Goal: Task Accomplishment & Management: Complete application form

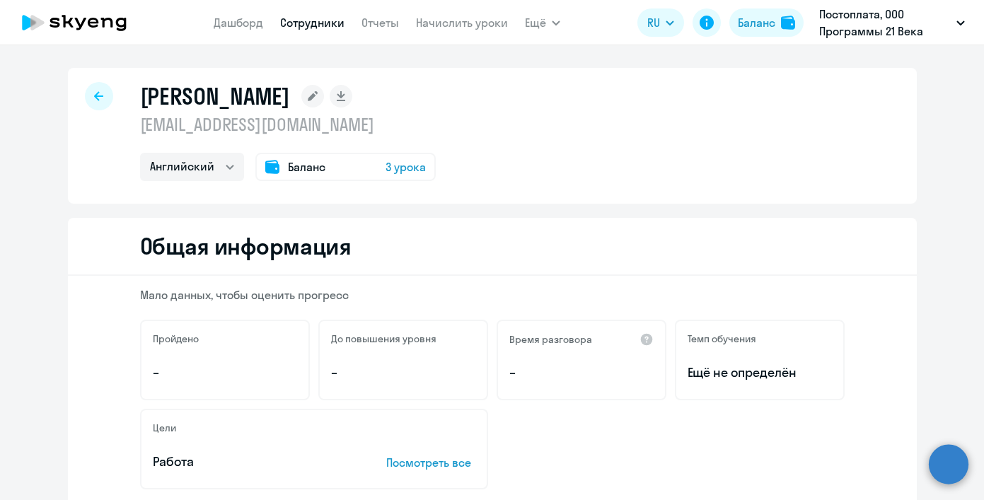
select select "english"
click at [219, 37] on app-header "[PERSON_NAME] Отчеты Начислить уроки Ещё Дашборд Сотрудники Отчеты Начислить ур…" at bounding box center [492, 22] width 984 height 45
click at [225, 24] on link "Дашборд" at bounding box center [239, 23] width 50 height 14
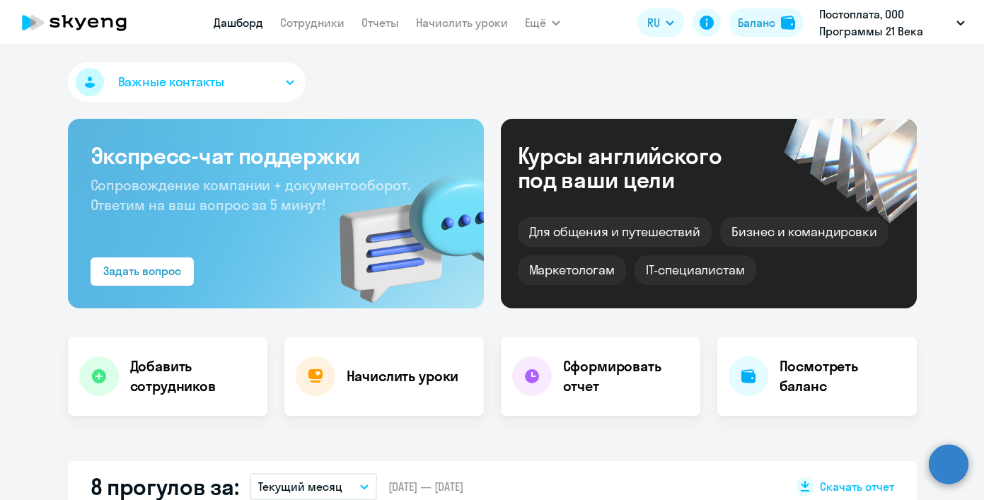
click at [251, 74] on button "Важные контакты" at bounding box center [187, 82] width 238 height 40
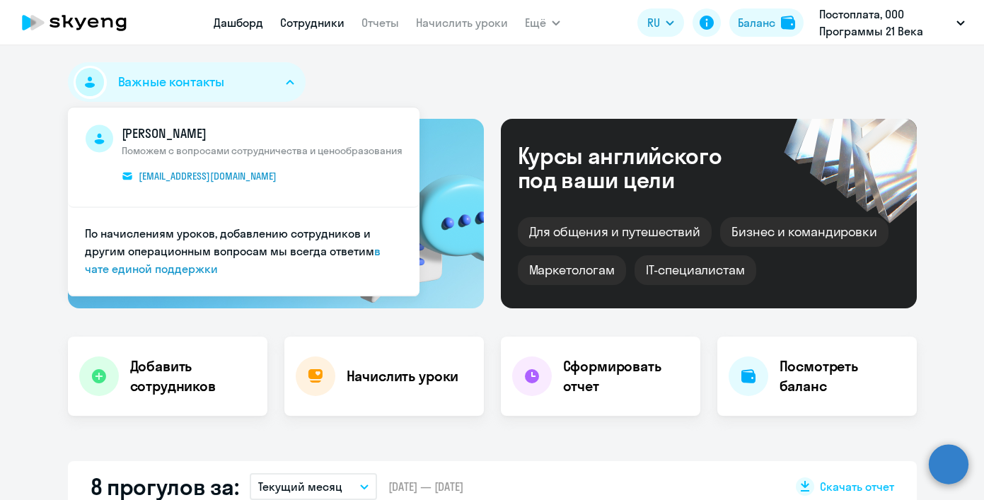
click at [332, 26] on link "Сотрудники" at bounding box center [312, 23] width 64 height 14
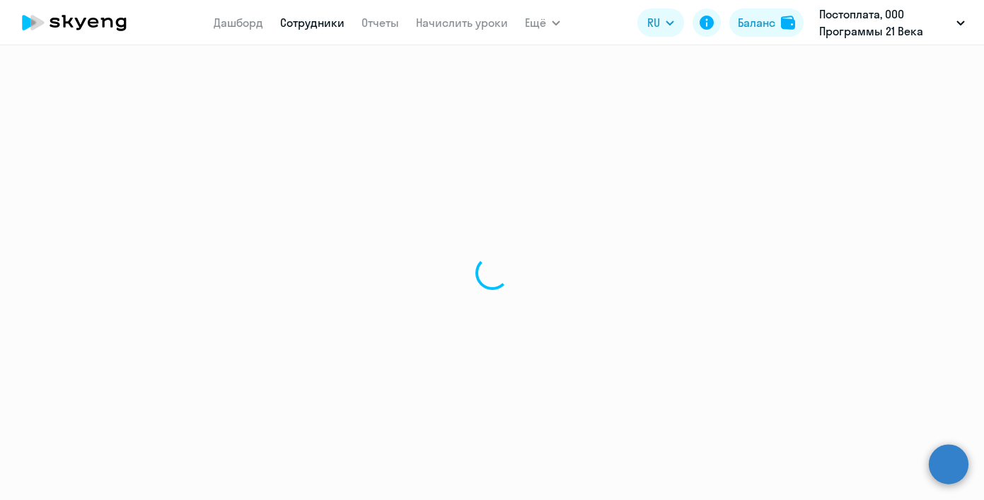
select select "30"
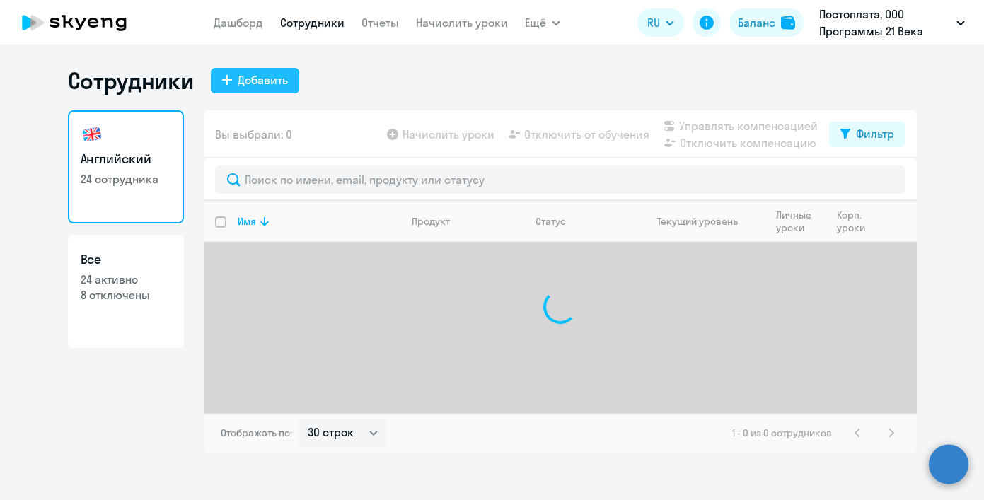
click at [289, 92] on button "Добавить" at bounding box center [255, 80] width 88 height 25
select select "english_adult_not_native_speaker"
select select "3"
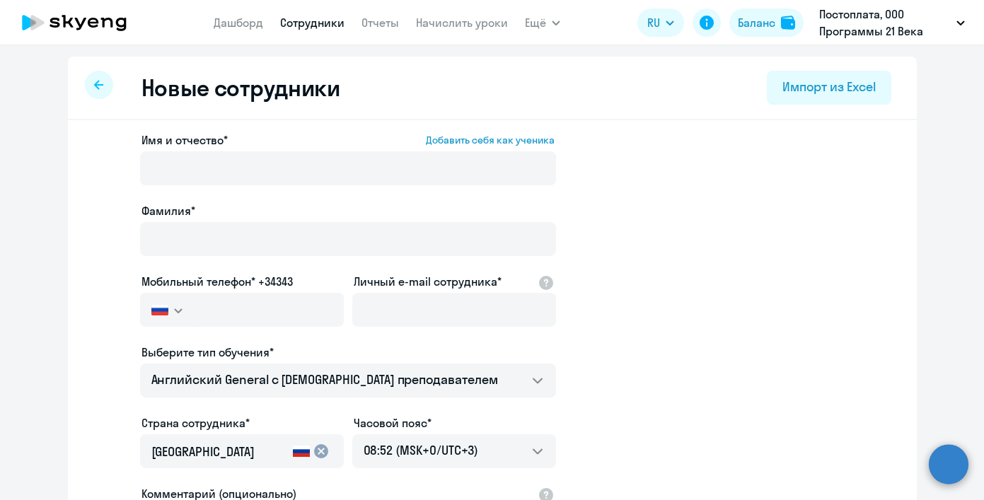
click at [178, 312] on svg-icon "button" at bounding box center [178, 310] width 11 height 11
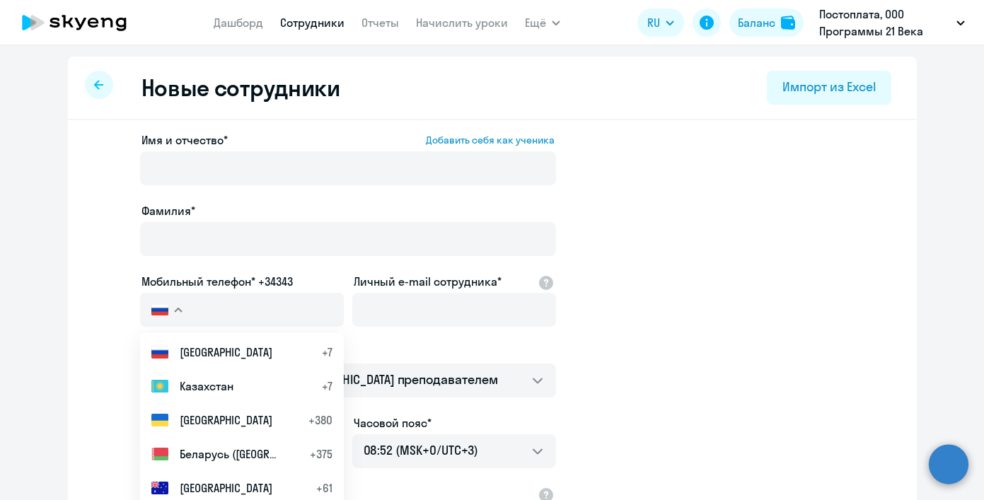
click at [179, 312] on button "button" at bounding box center [166, 310] width 52 height 34
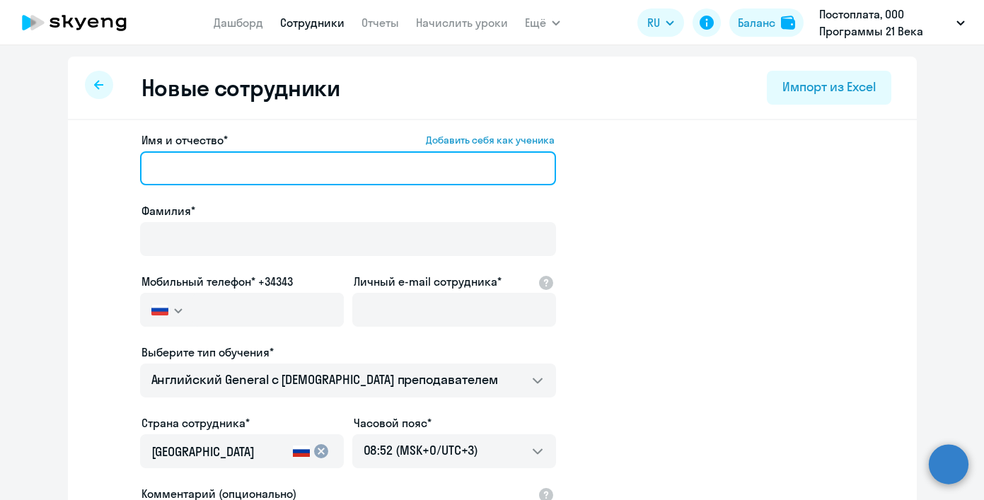
paste input "[PERSON_NAME] [PERSON_NAME] Eguis"
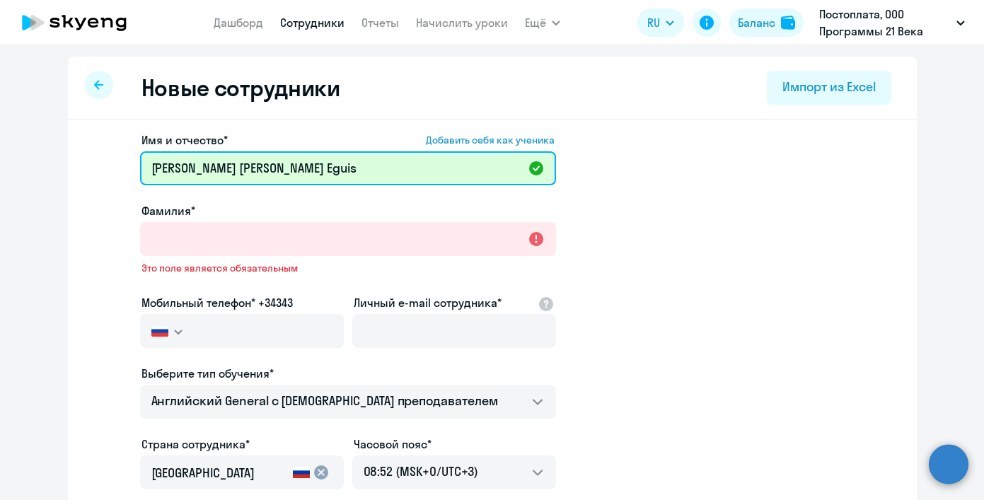
drag, startPoint x: 311, startPoint y: 167, endPoint x: 238, endPoint y: 168, distance: 72.9
click at [238, 168] on input "[PERSON_NAME] [PERSON_NAME] Eguis" at bounding box center [348, 168] width 416 height 34
type input "[PERSON_NAME]"
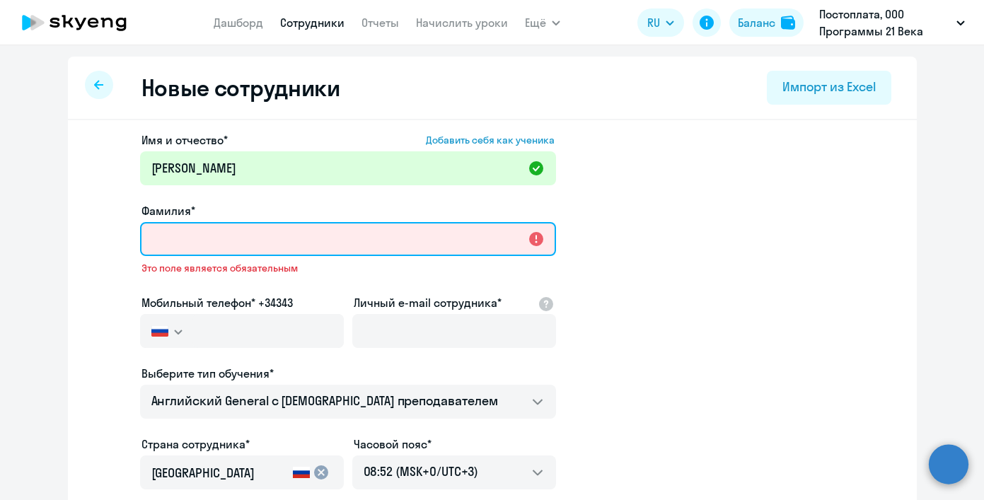
click at [229, 231] on input "Фамилия*" at bounding box center [348, 239] width 416 height 34
paste input "[PERSON_NAME]"
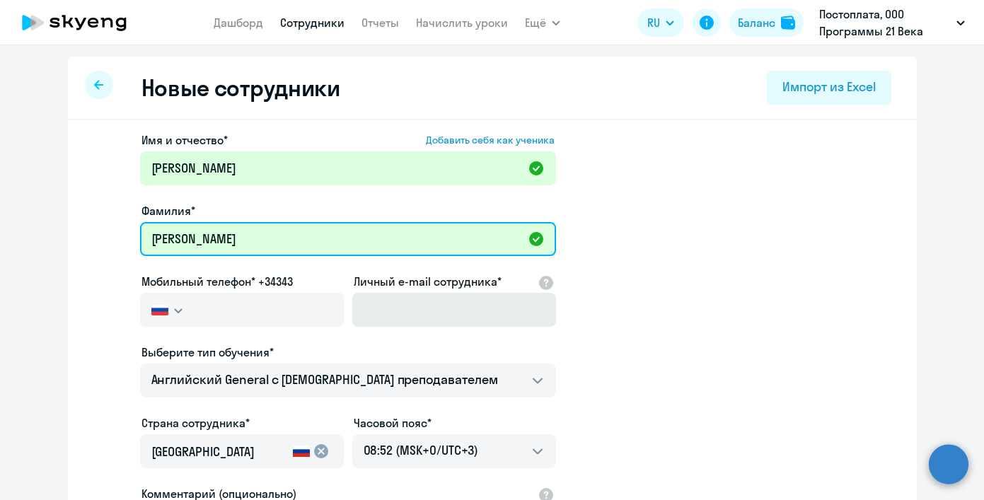
type input "[PERSON_NAME]"
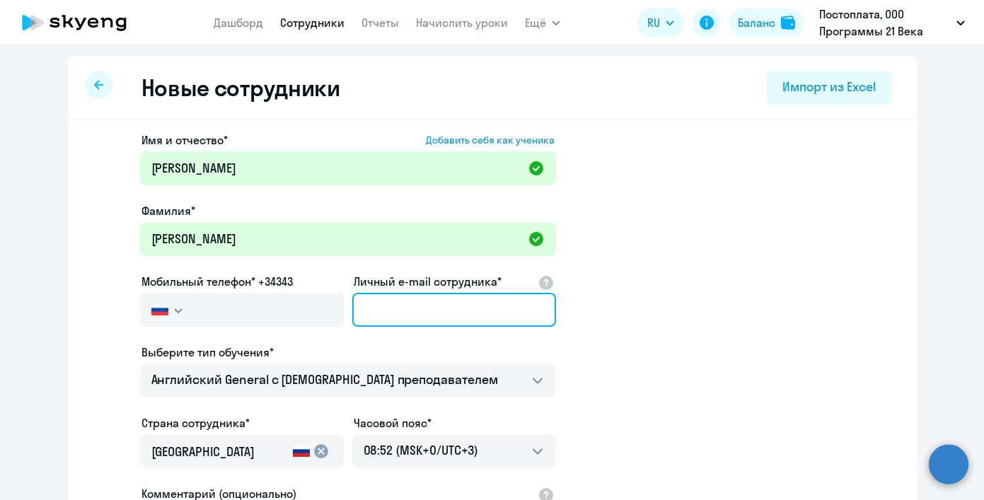
paste input "[EMAIL_ADDRESS][DOMAIN_NAME]"
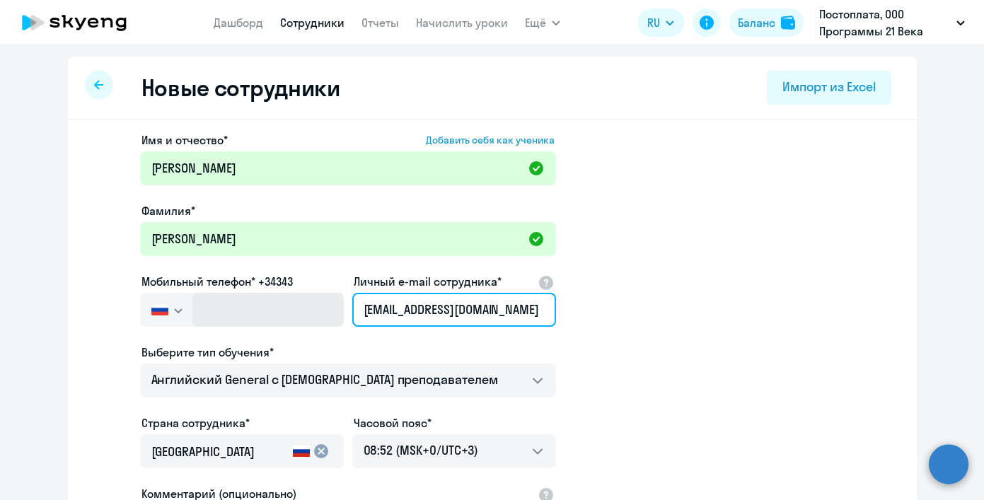
type input "[EMAIL_ADDRESS][DOMAIN_NAME]"
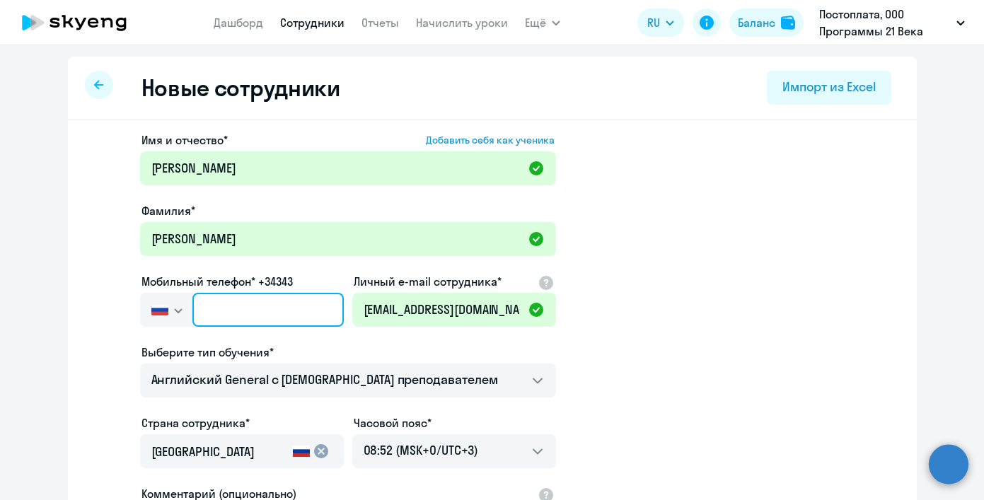
click at [240, 312] on input "text" at bounding box center [267, 310] width 151 height 34
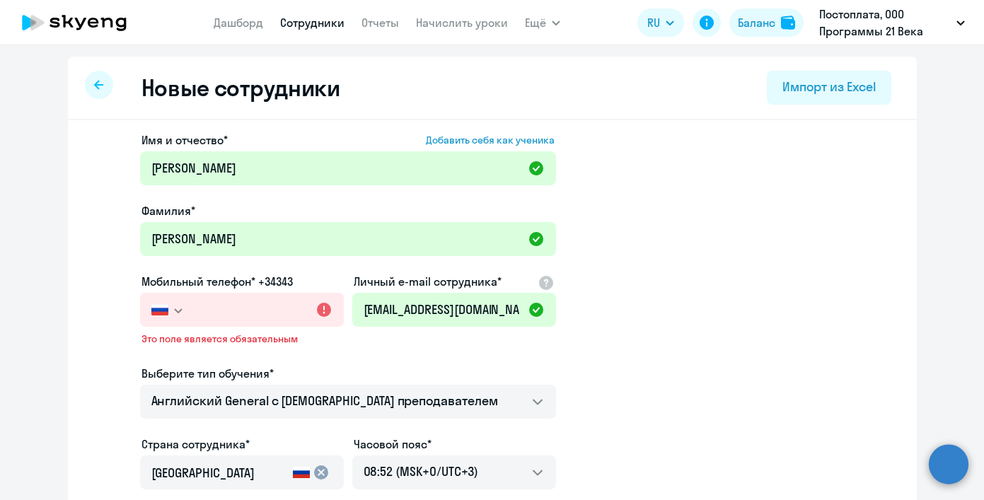
click at [169, 318] on button "button" at bounding box center [166, 310] width 52 height 34
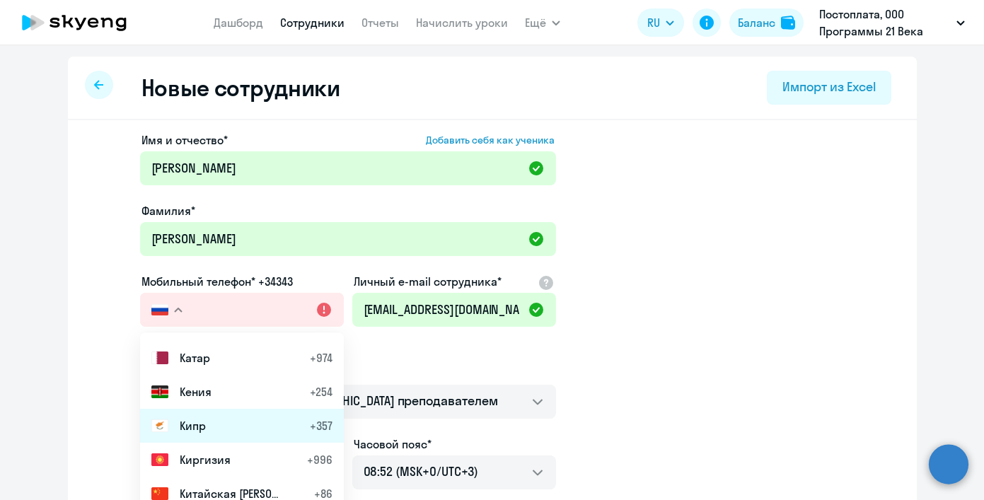
scroll to position [2956, 0]
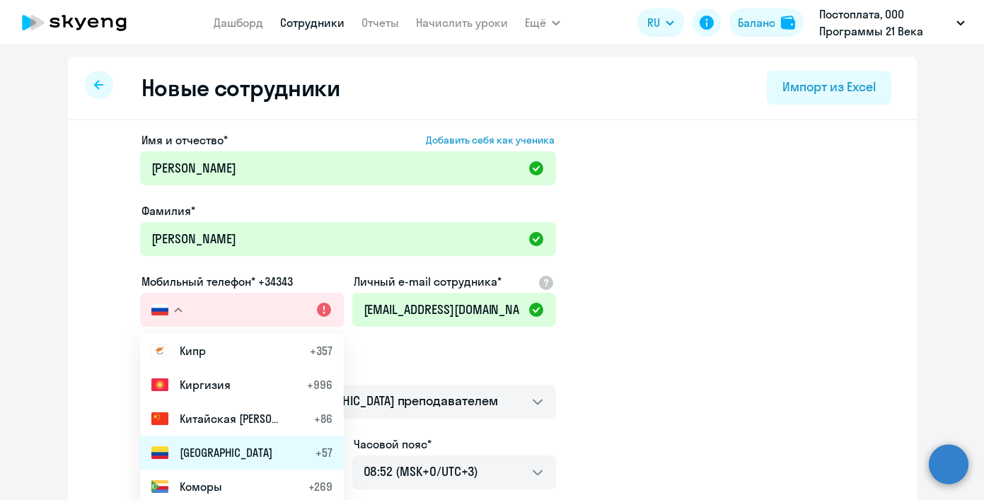
click at [254, 453] on li "Колумбия +57" at bounding box center [242, 453] width 204 height 34
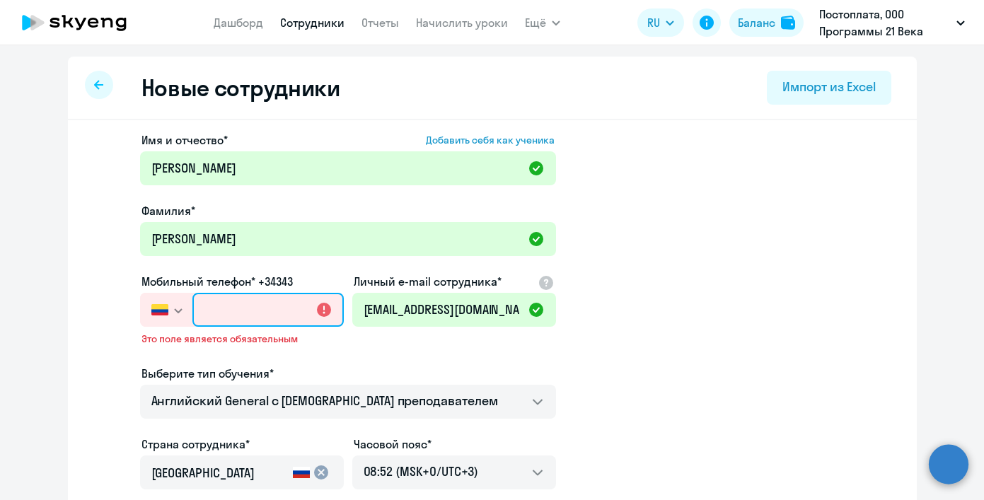
click at [231, 324] on input "text" at bounding box center [267, 310] width 151 height 34
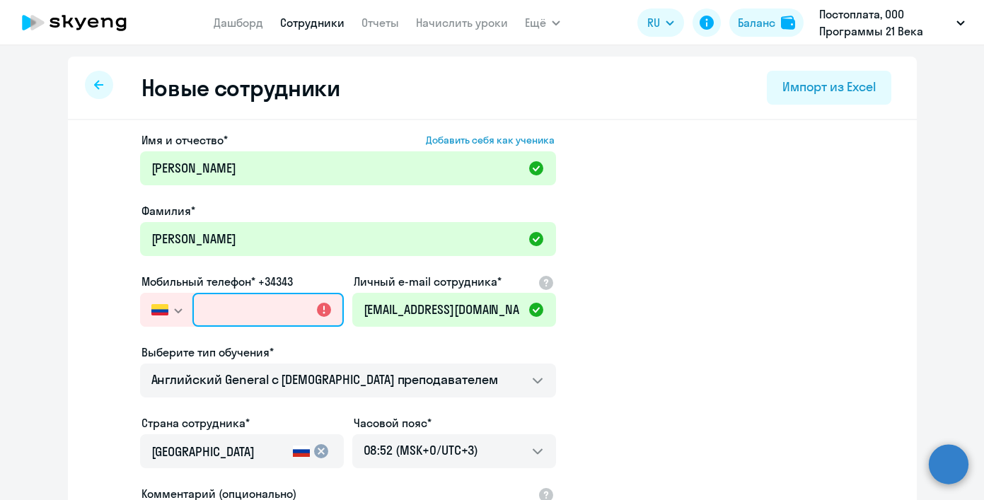
paste input "[PHONE_NUMBER]"
type input "[PHONE_NUMBER]"
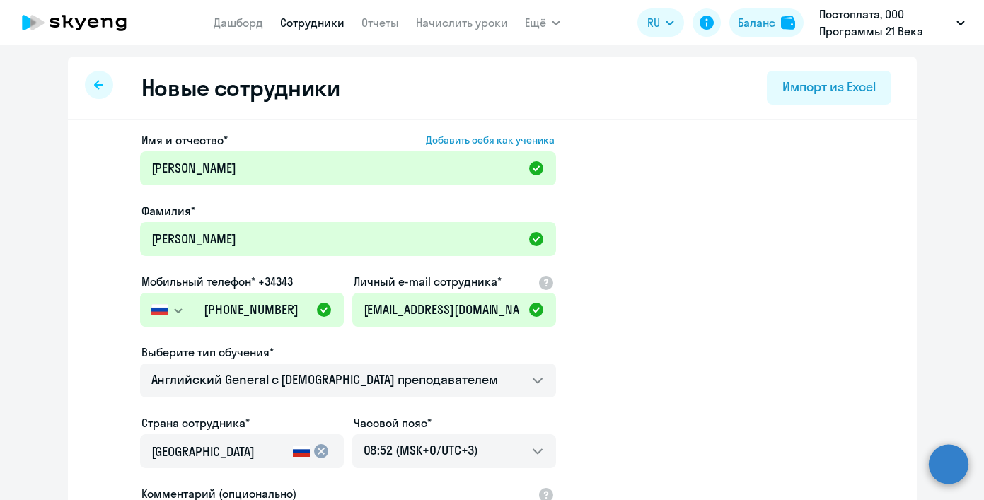
click at [161, 316] on button "button" at bounding box center [166, 310] width 52 height 34
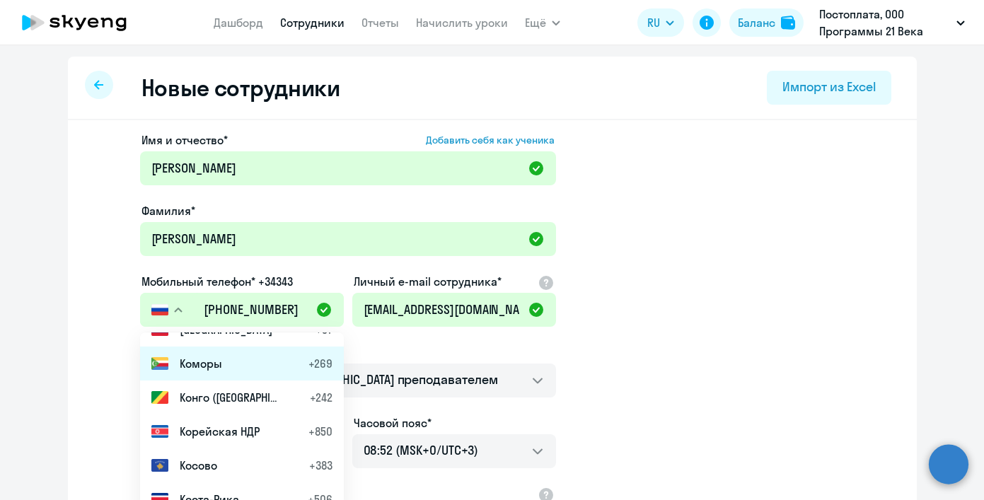
scroll to position [3077, 0]
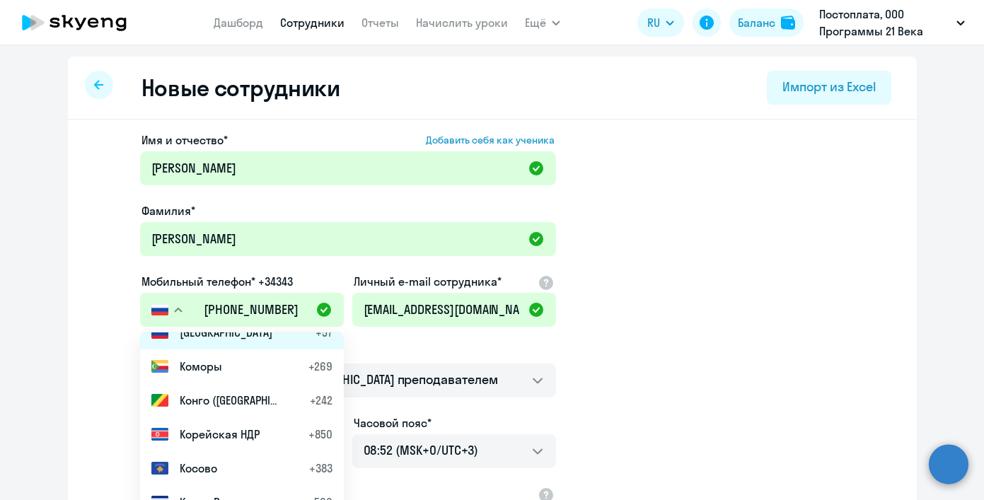
click at [209, 342] on li "Колумбия +57" at bounding box center [242, 333] width 204 height 34
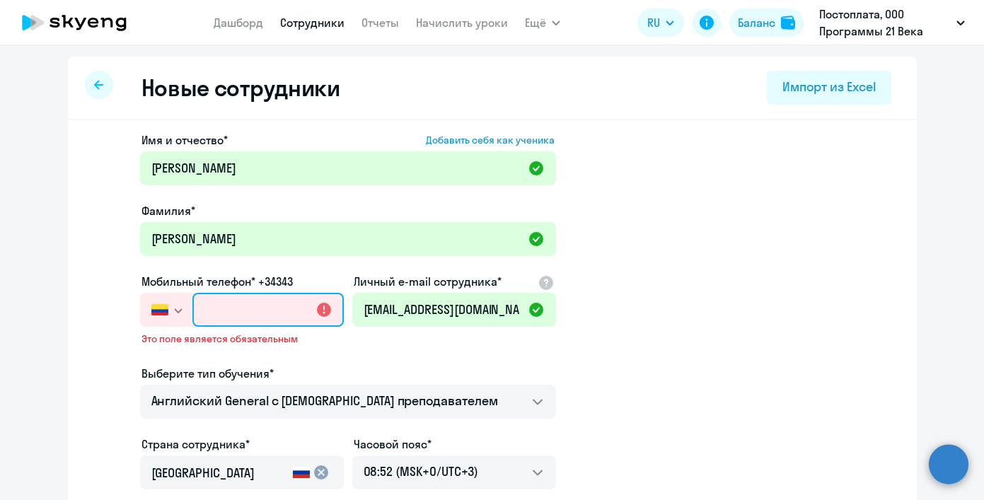
click at [239, 303] on input "text" at bounding box center [267, 310] width 151 height 34
paste input "[PHONE_NUMBER]"
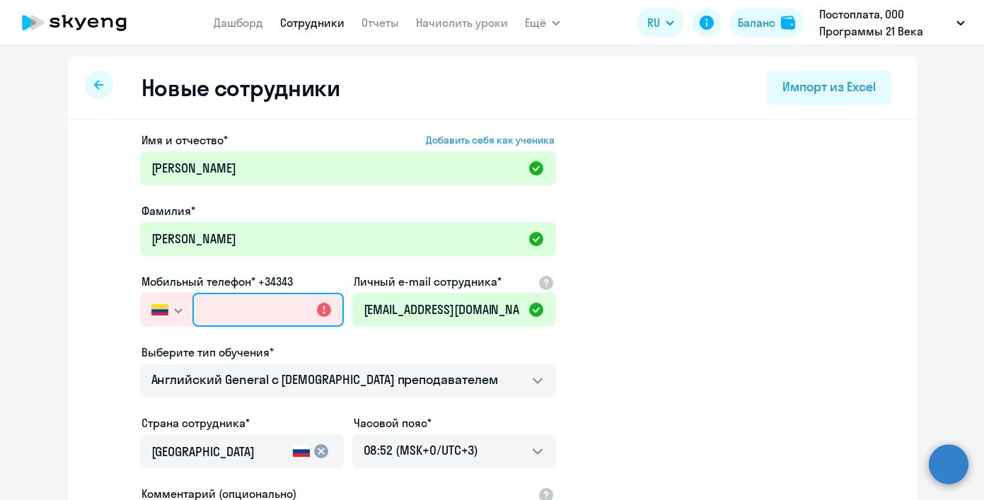
type input "[PHONE_NUMBER]"
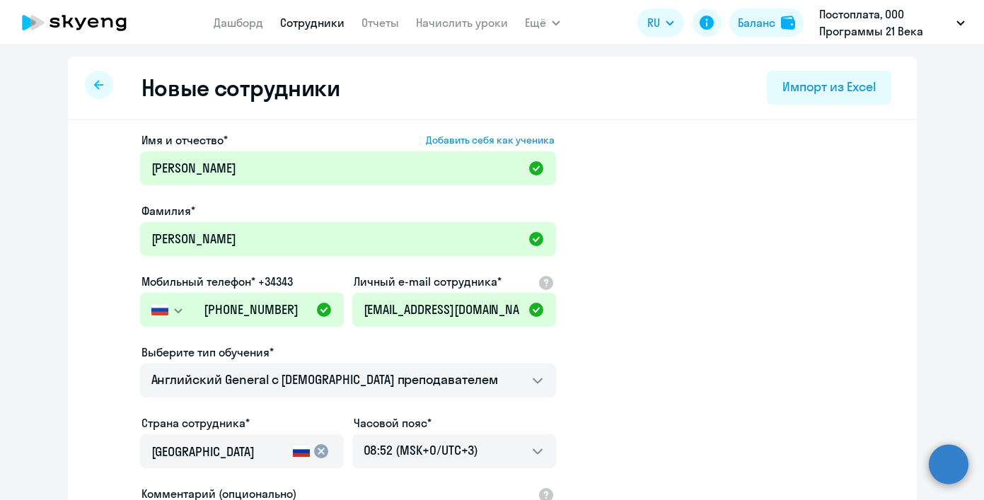
click at [653, 325] on app-new-student-form "Имя и отчество* Добавить себя как ученика [PERSON_NAME]* [PERSON_NAME] Мобильны…" at bounding box center [493, 384] width 804 height 505
click at [239, 457] on input "[GEOGRAPHIC_DATA]" at bounding box center [219, 452] width 136 height 18
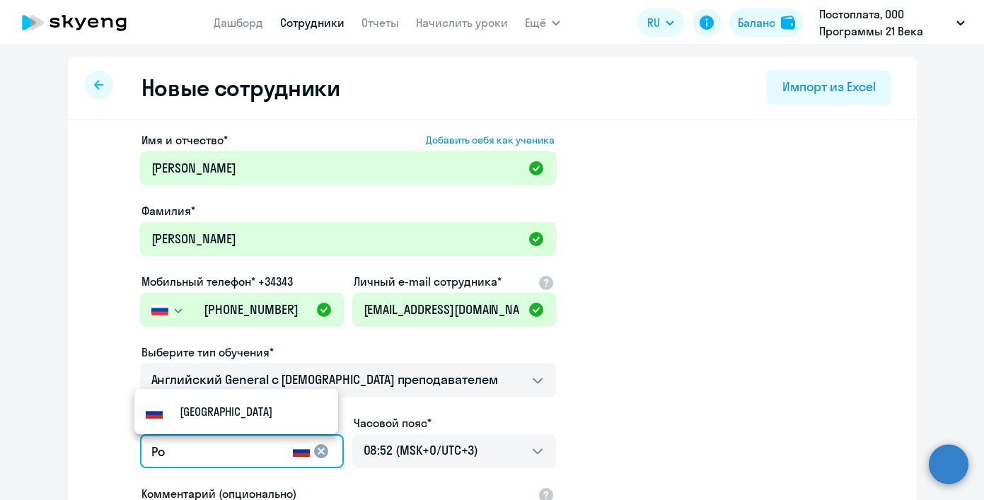
type input "Р"
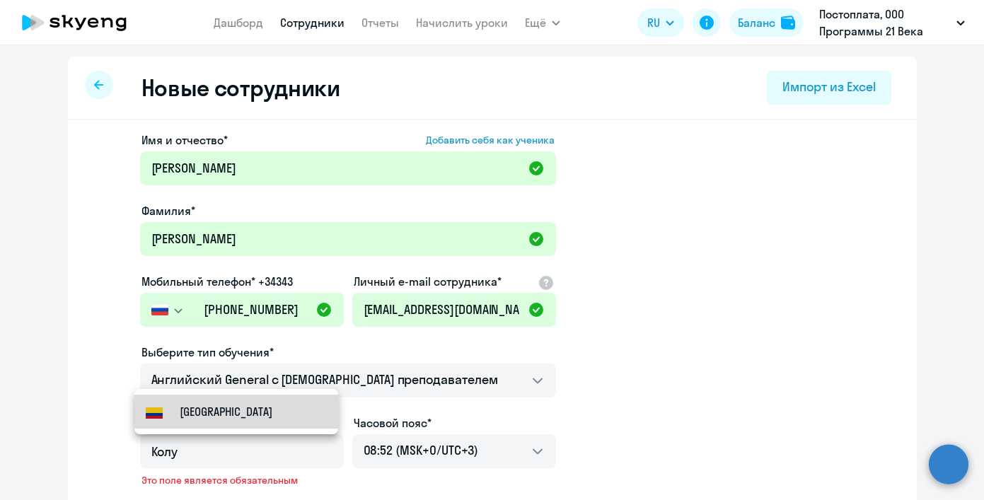
click at [258, 415] on mat-option "[GEOGRAPHIC_DATA]" at bounding box center [236, 412] width 204 height 34
type input "[GEOGRAPHIC_DATA]"
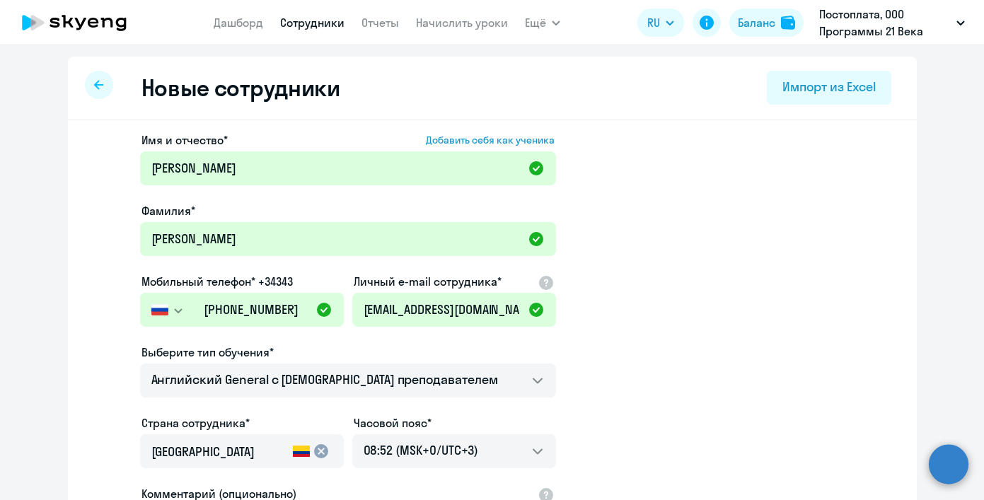
click at [179, 311] on button "button" at bounding box center [166, 310] width 52 height 34
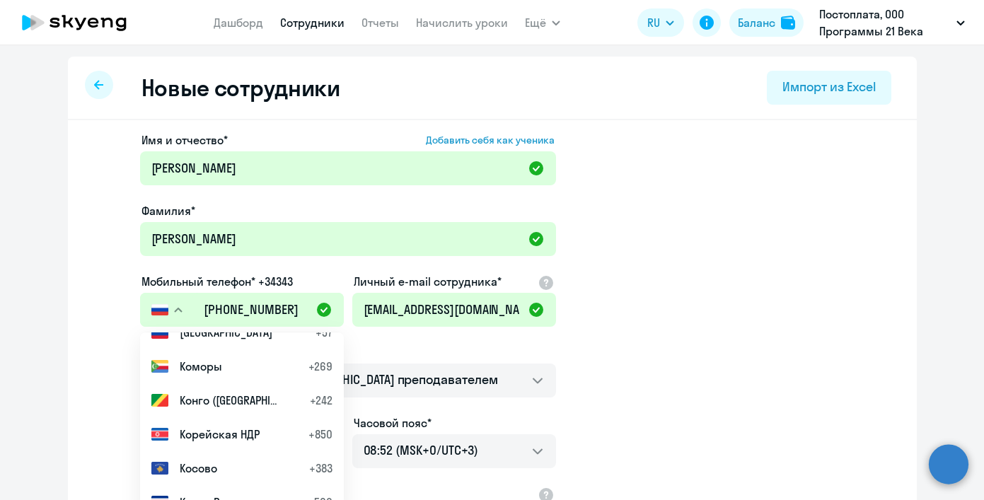
click at [197, 344] on li "Колумбия +57" at bounding box center [242, 333] width 204 height 34
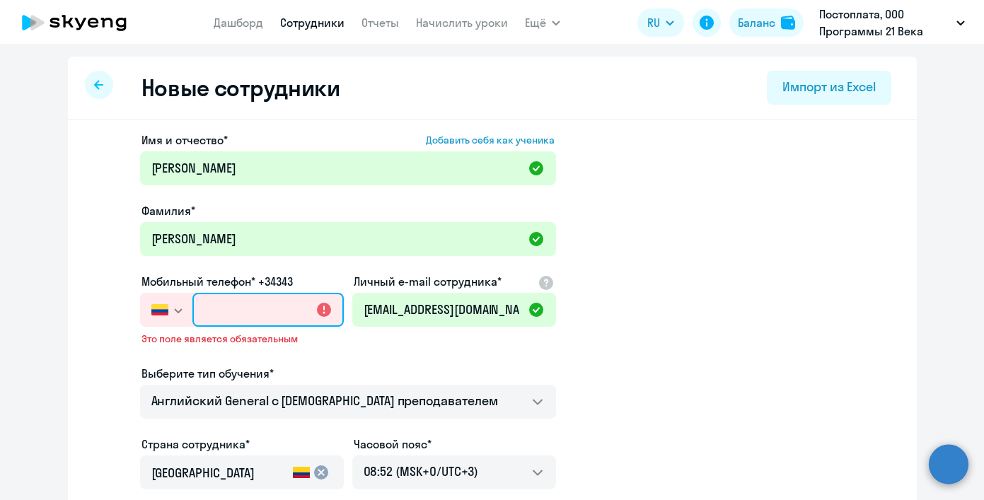
click at [248, 317] on input "text" at bounding box center [267, 310] width 151 height 34
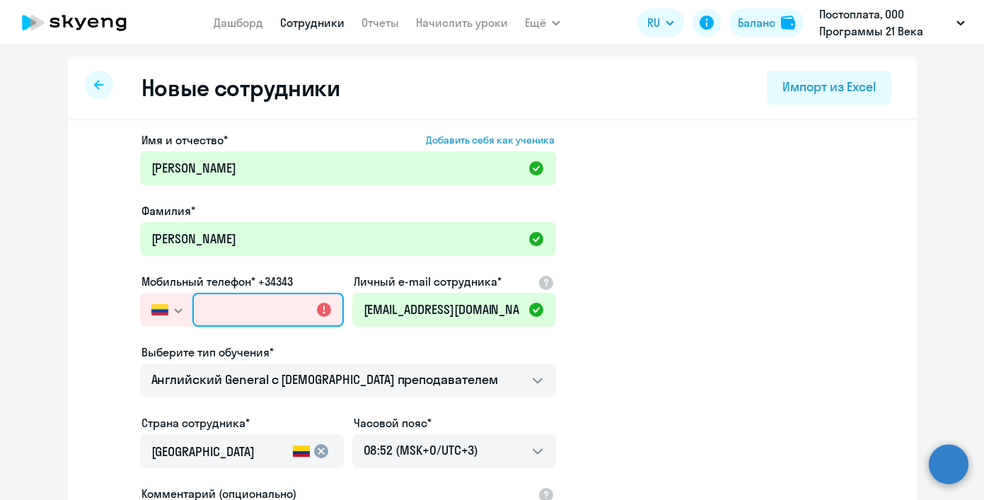
paste input "[PHONE_NUMBER]"
type input "[PHONE_NUMBER]"
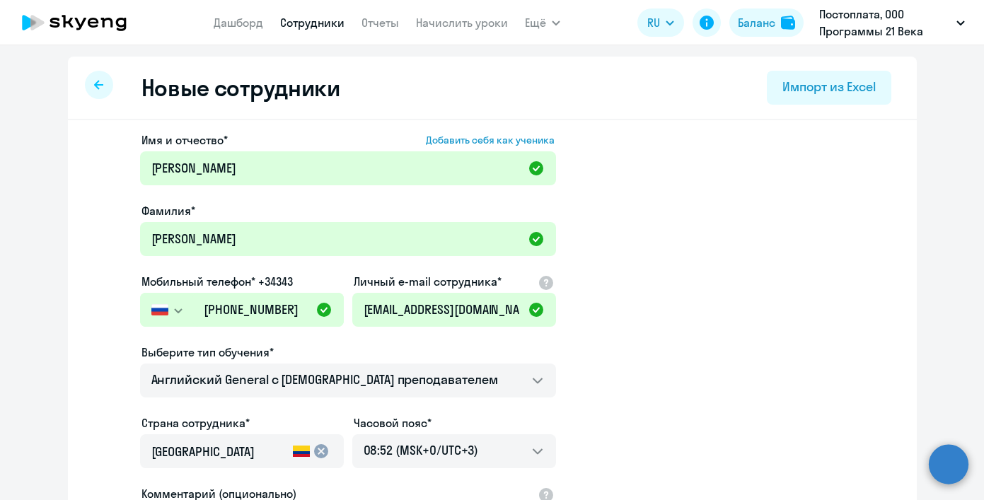
click at [676, 358] on app-new-student-form "Имя и отчество* Добавить себя как ученика [PERSON_NAME]* [PERSON_NAME] Мобильны…" at bounding box center [493, 384] width 804 height 505
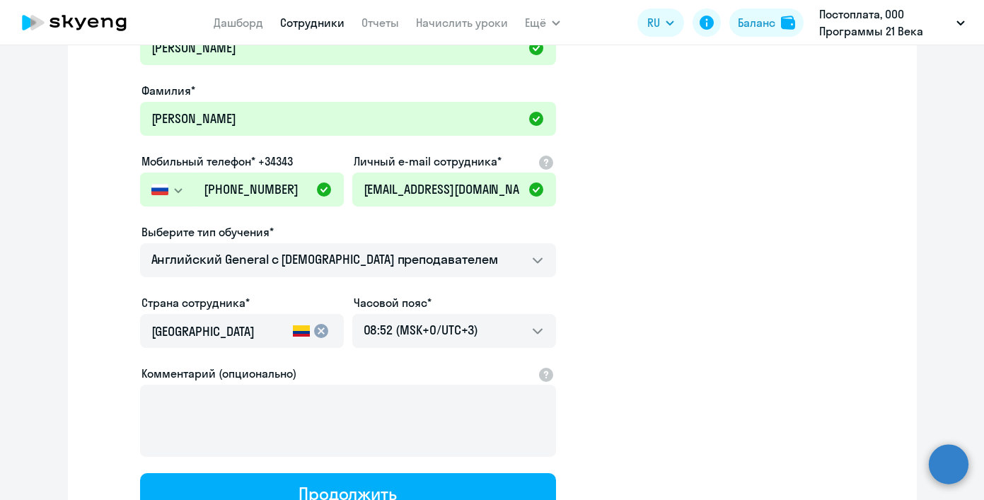
scroll to position [96, 0]
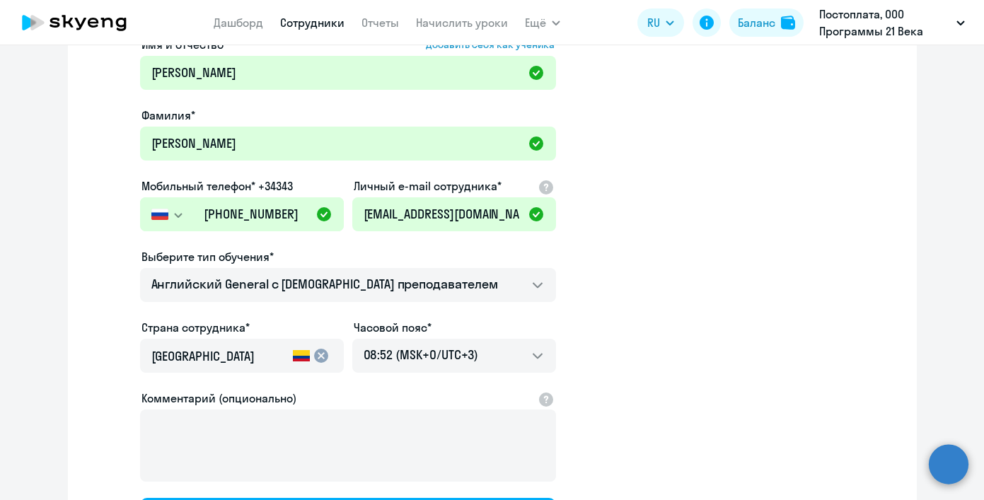
click at [180, 217] on button "button" at bounding box center [166, 214] width 52 height 34
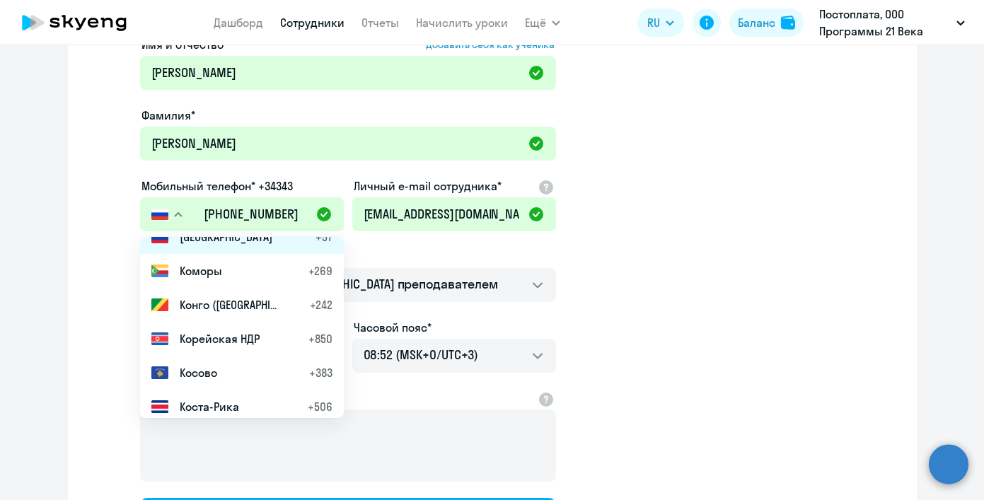
click at [186, 246] on li "Колумбия +57" at bounding box center [242, 237] width 204 height 34
